Goal: Transaction & Acquisition: Purchase product/service

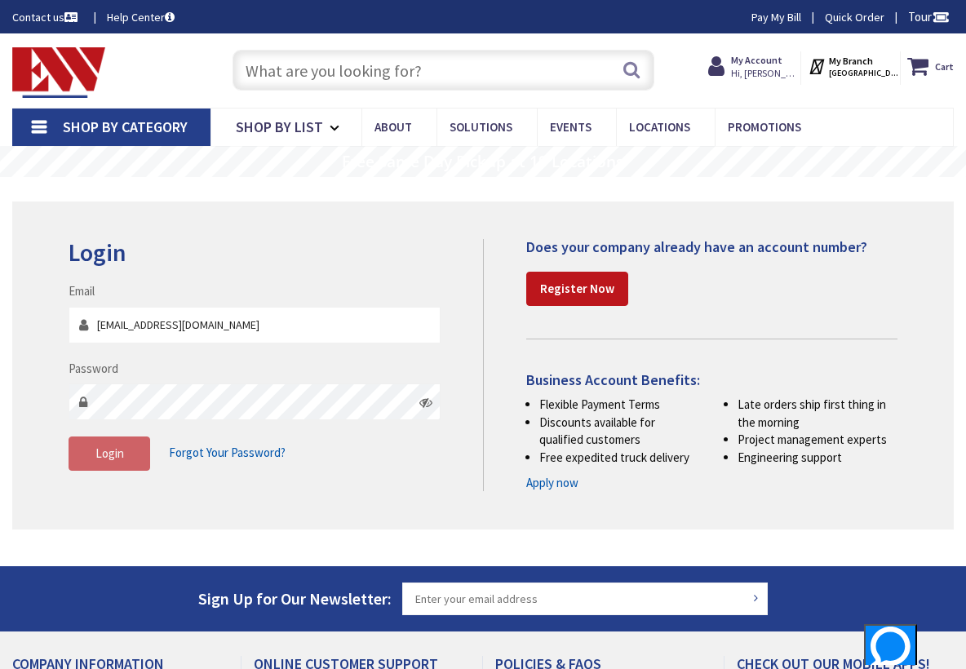
type input "[EMAIL_ADDRESS][DOMAIN_NAME]"
click at [113, 448] on span "Login" at bounding box center [109, 453] width 29 height 16
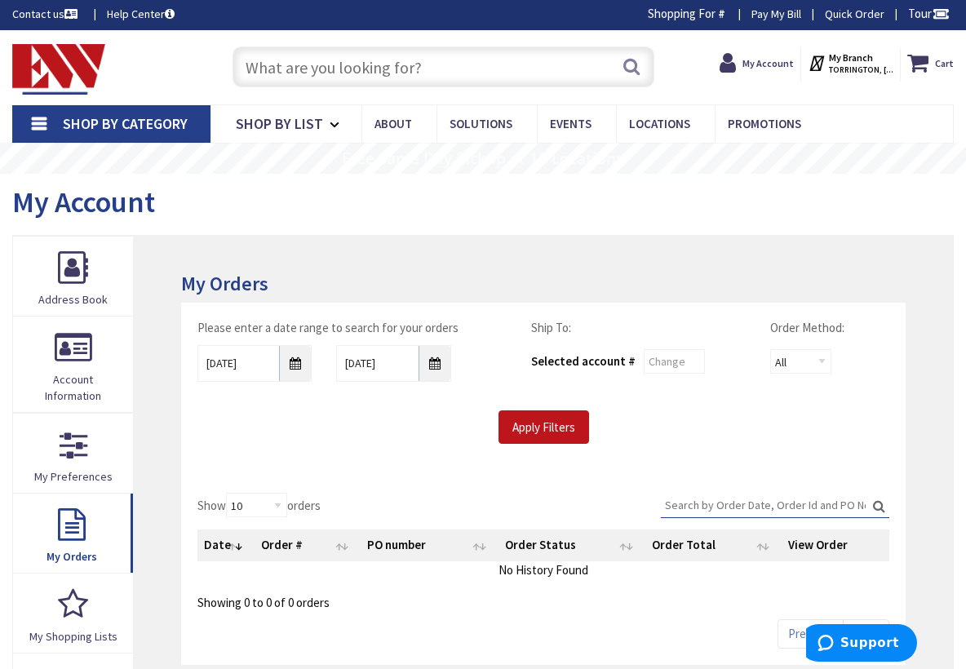
click at [386, 68] on input "text" at bounding box center [443, 67] width 421 height 41
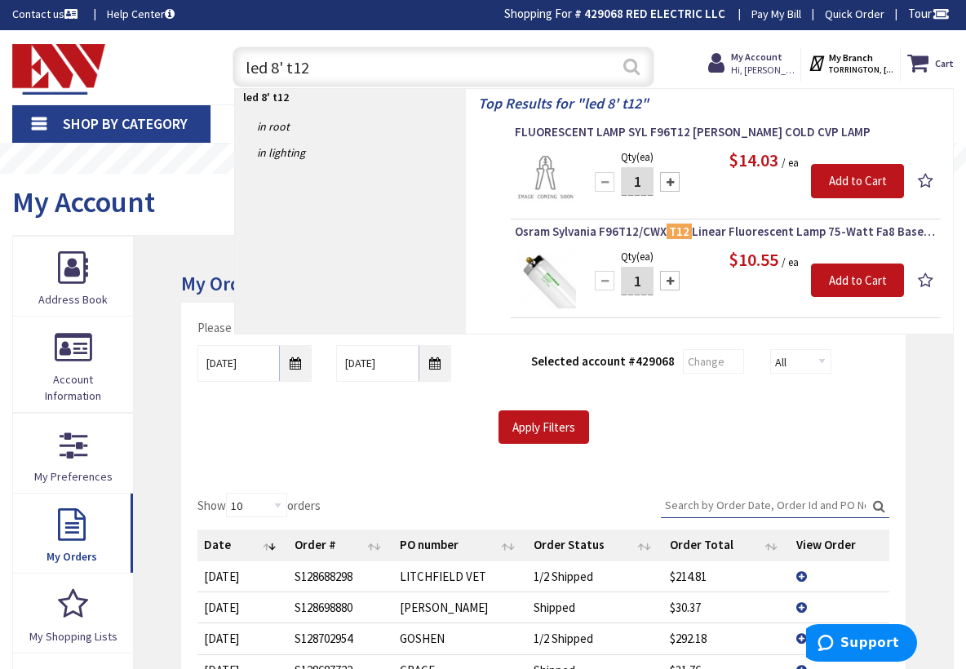
type input "led 8' t12"
click at [628, 60] on button "Search" at bounding box center [631, 66] width 21 height 37
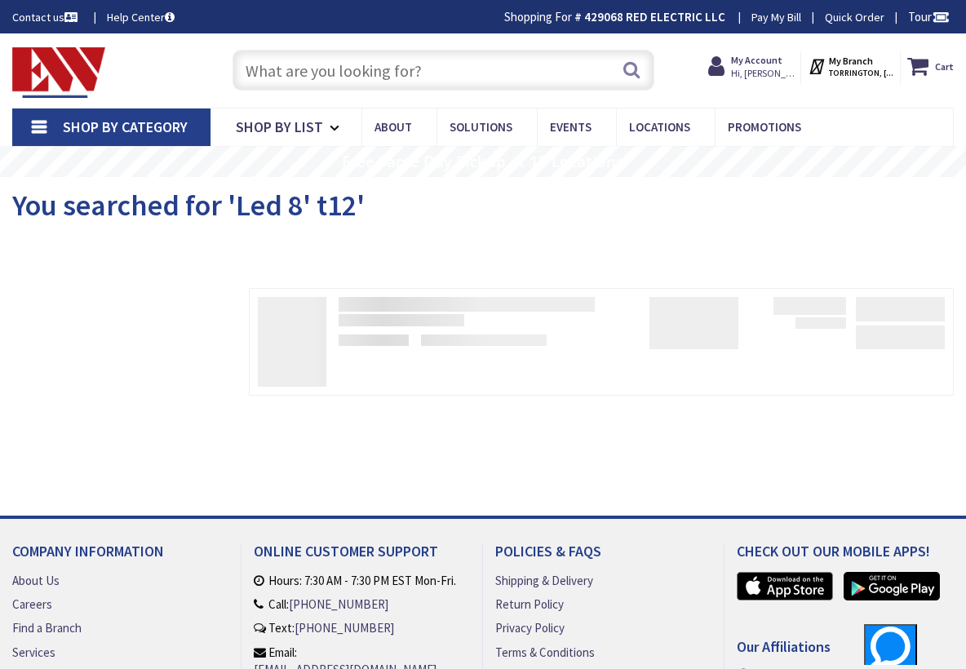
click at [383, 80] on input "text" at bounding box center [443, 70] width 421 height 41
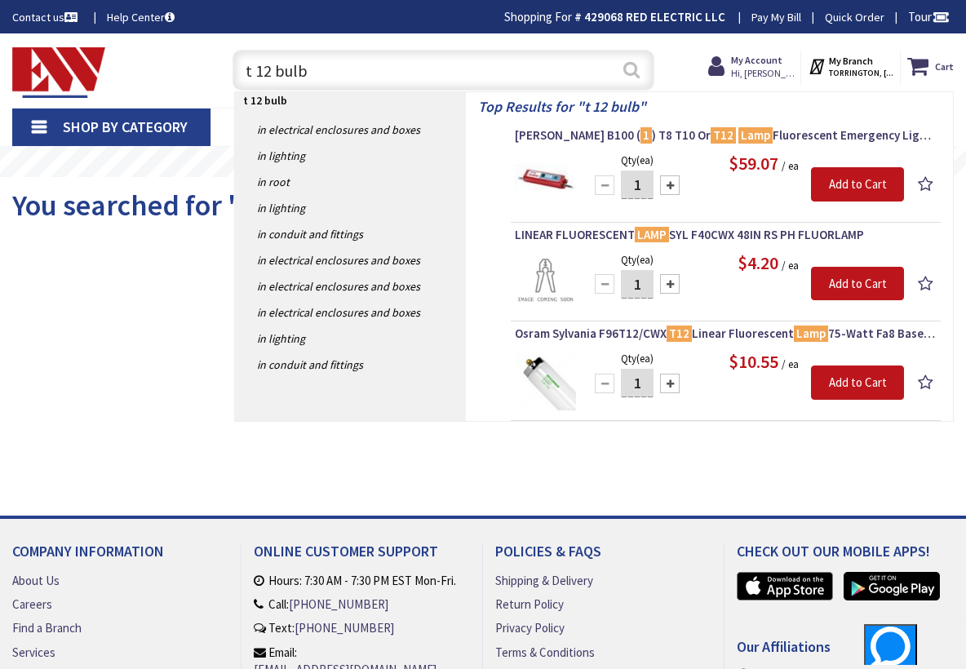
type input "t 12 bulb"
click at [627, 73] on button "Search" at bounding box center [631, 69] width 21 height 37
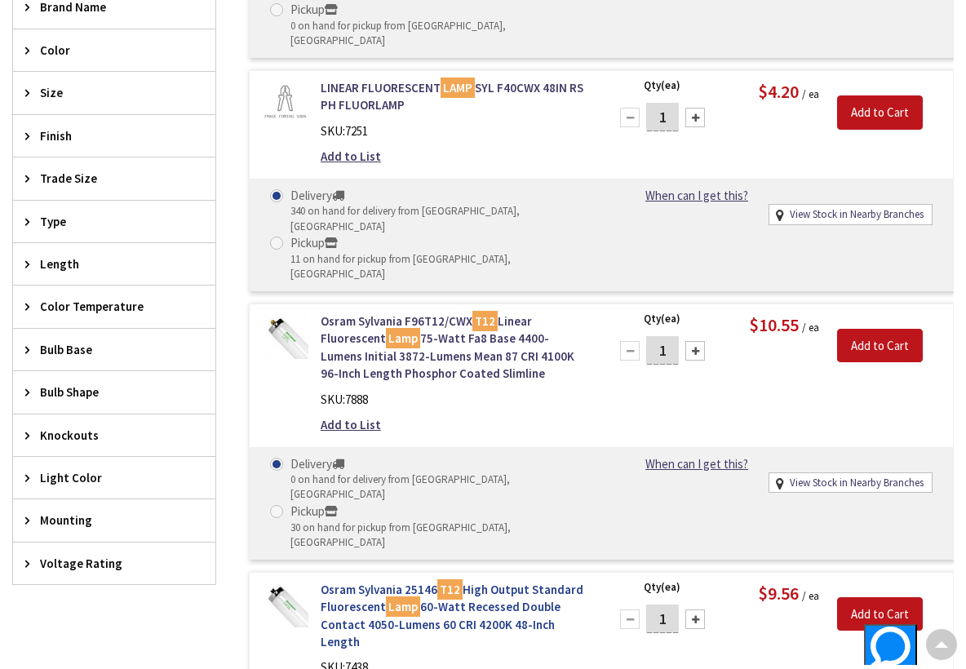
scroll to position [747, 0]
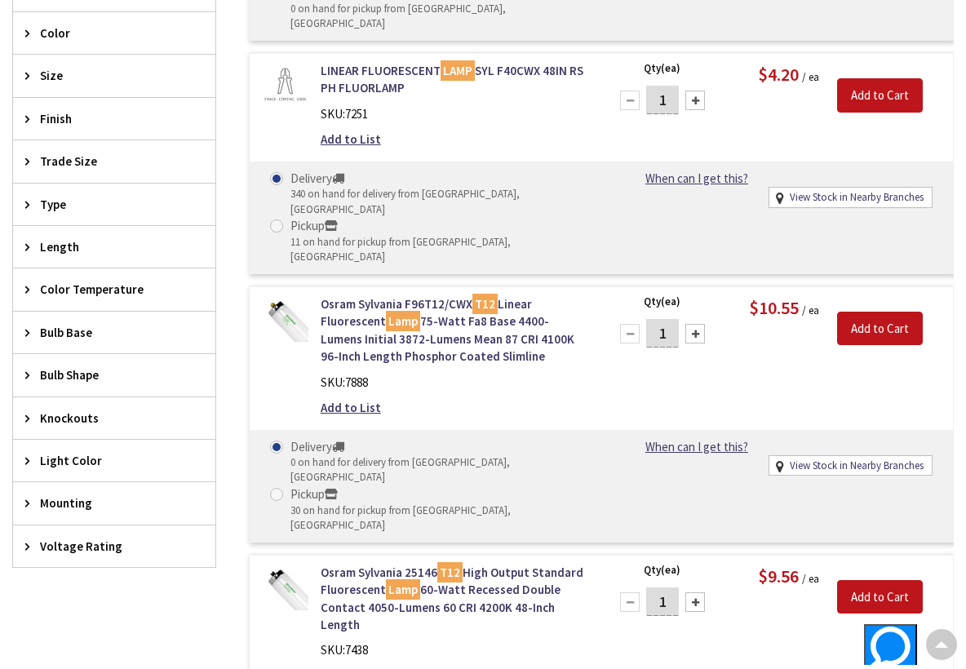
click at [75, 205] on span "Type" at bounding box center [106, 204] width 133 height 17
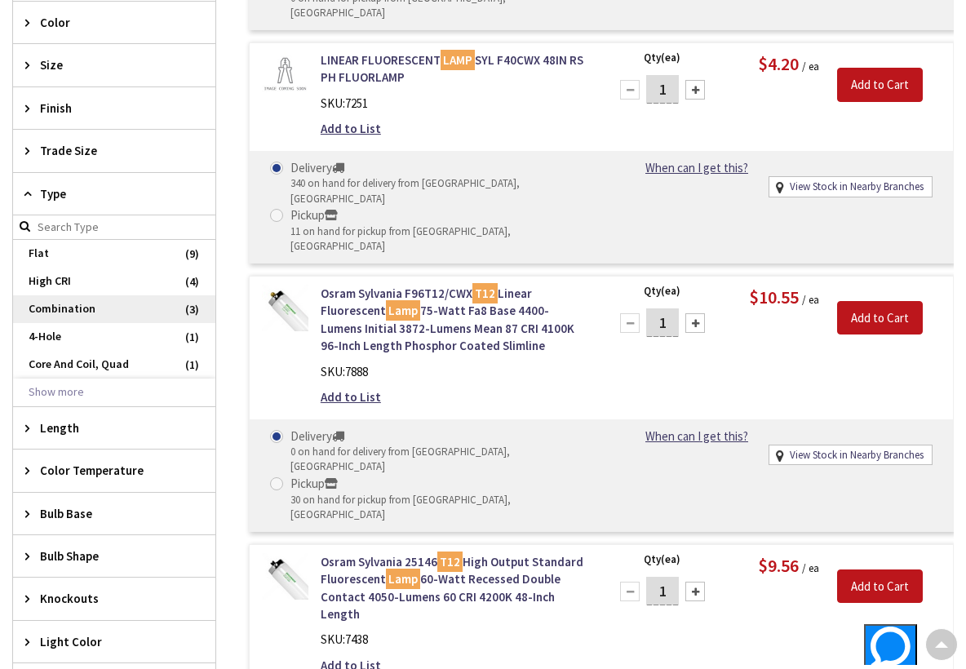
scroll to position [761, 0]
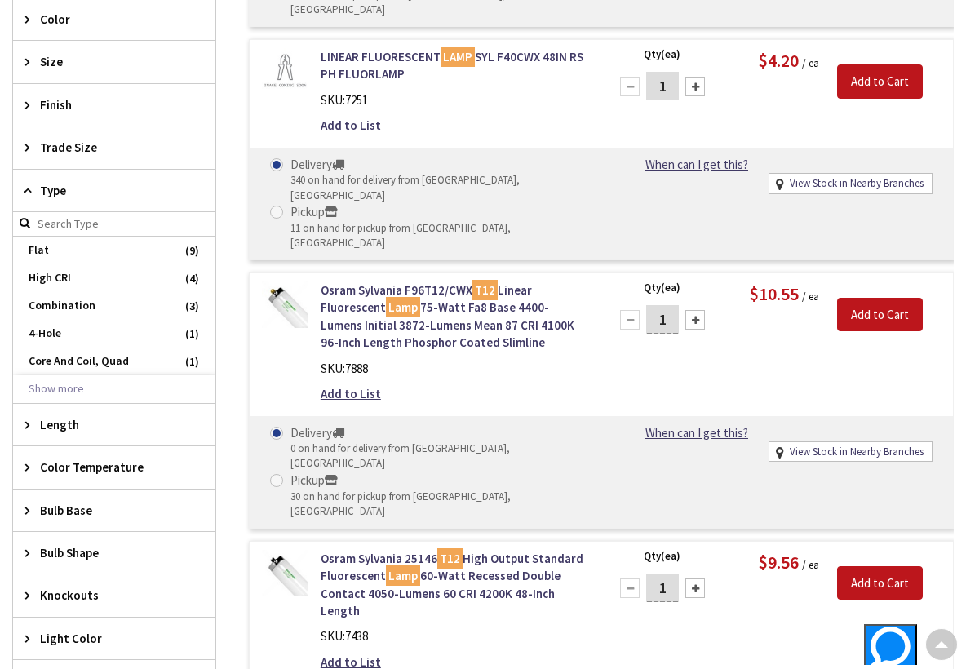
click at [64, 424] on span "Length" at bounding box center [106, 424] width 133 height 17
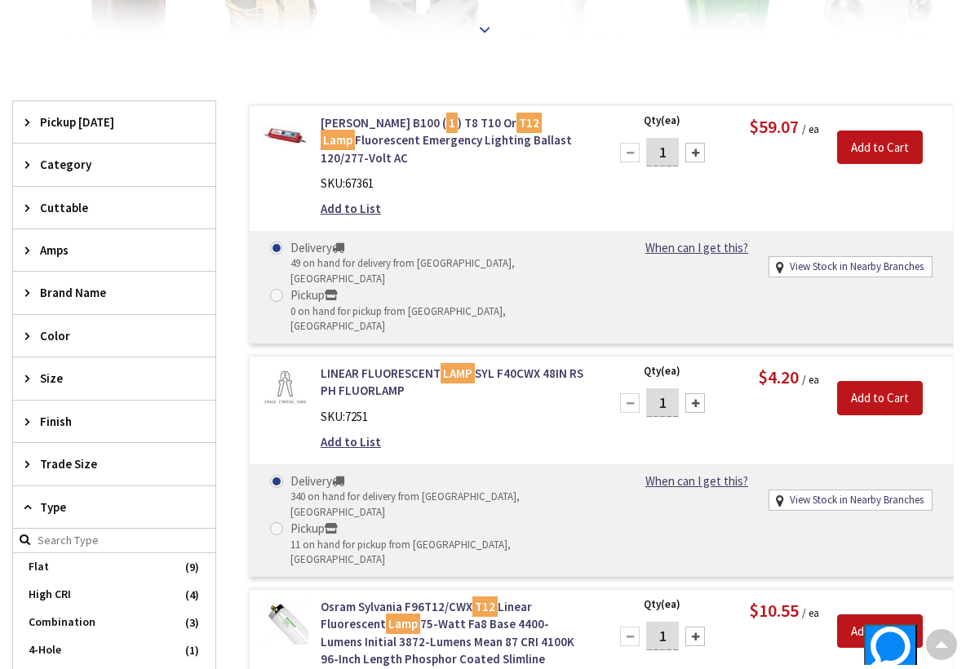
scroll to position [0, 0]
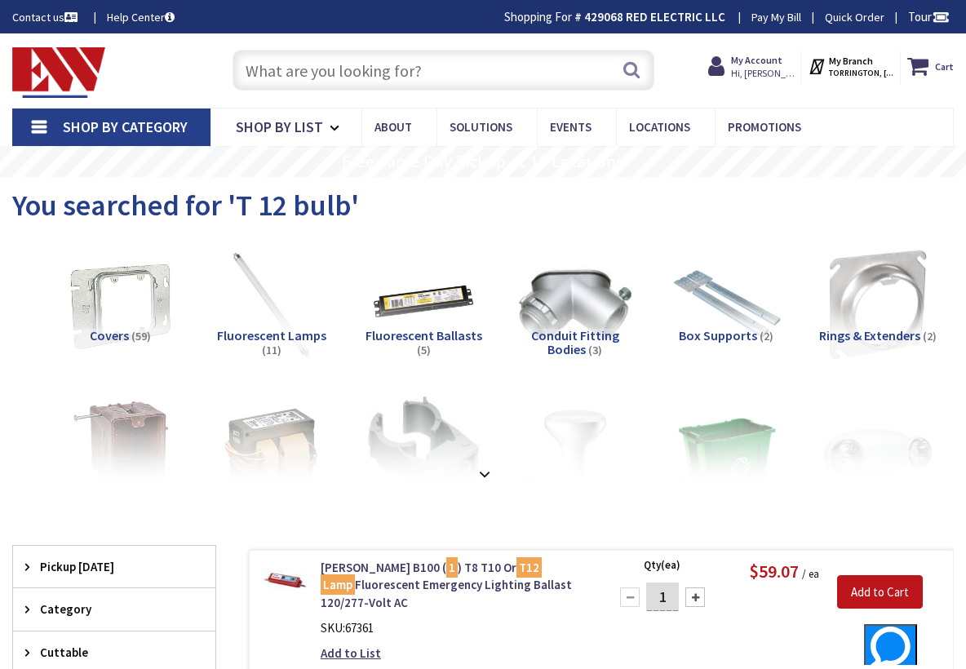
click at [296, 66] on input "text" at bounding box center [443, 70] width 421 height 41
click at [459, 63] on input "text" at bounding box center [443, 70] width 421 height 41
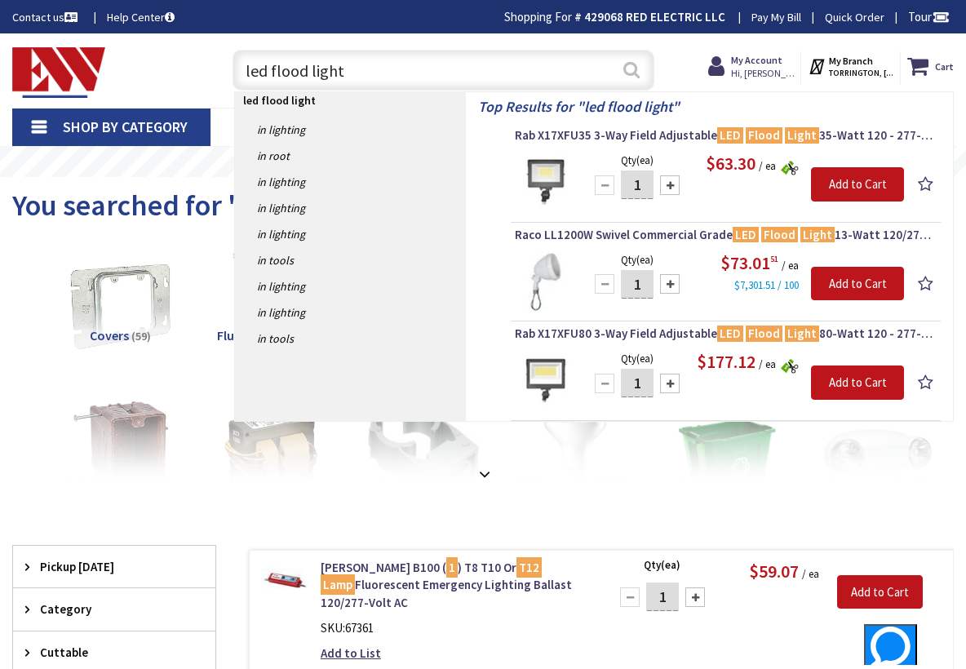
type input "led flood light"
click at [632, 68] on button "Search" at bounding box center [631, 69] width 21 height 37
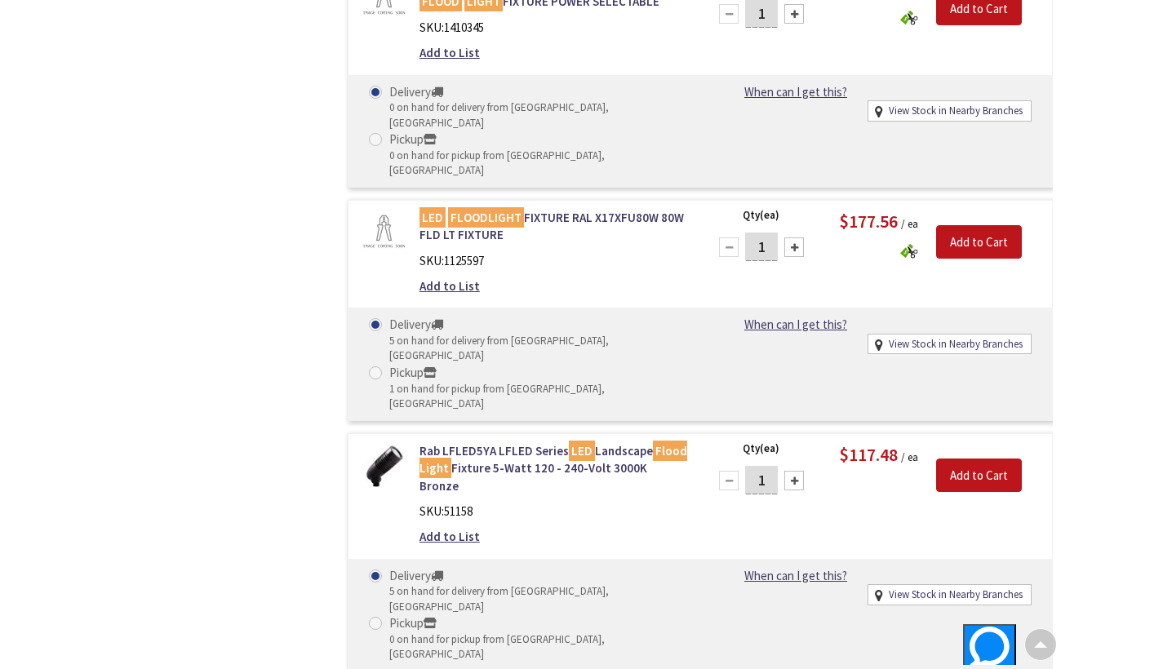
scroll to position [8741, 0]
